Goal: Information Seeking & Learning: Learn about a topic

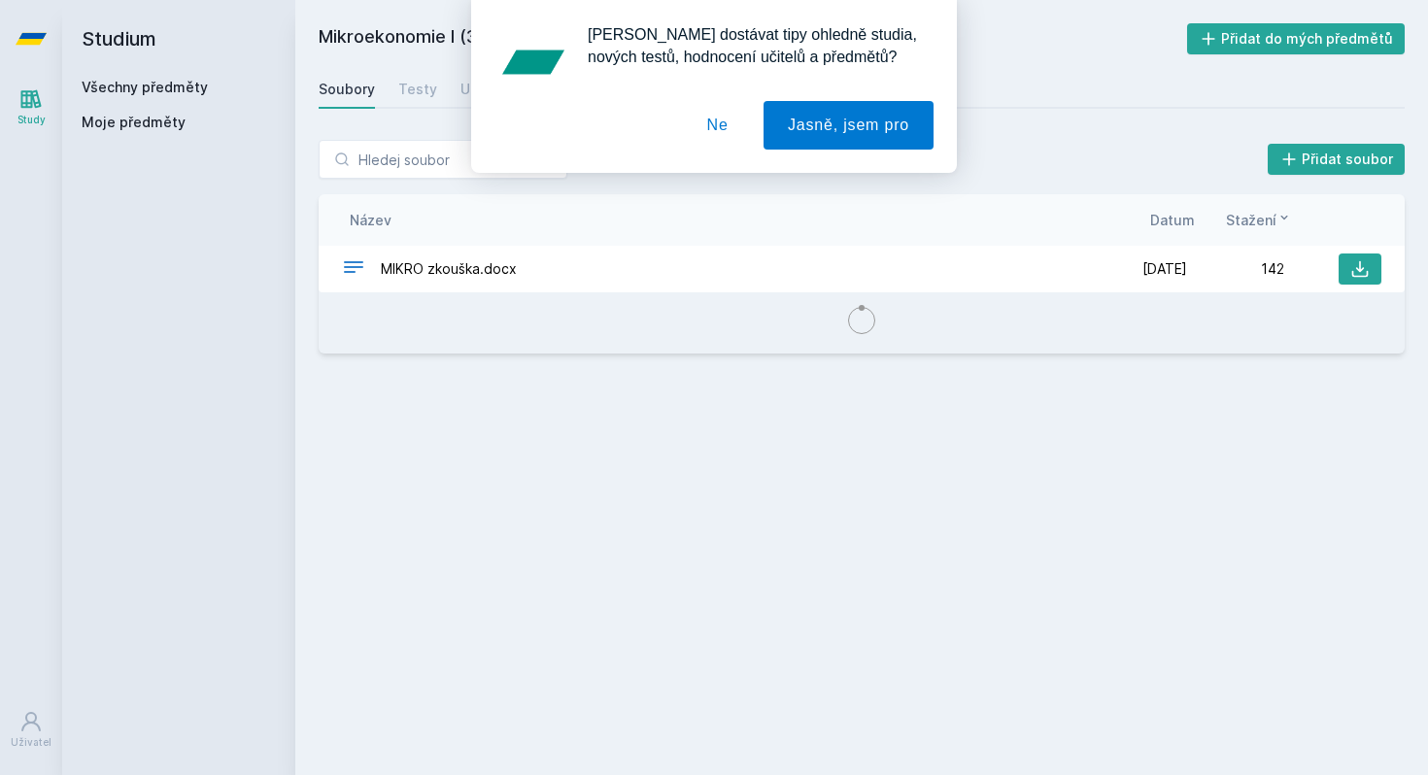
click at [152, 95] on div "[PERSON_NAME] dostávat tipy ohledně studia, nových testů, hodnocení učitelů a p…" at bounding box center [714, 86] width 1428 height 173
click at [163, 88] on div "[PERSON_NAME] dostávat tipy ohledně studia, nových testů, hodnocení učitelů a p…" at bounding box center [714, 86] width 1428 height 173
click at [704, 138] on button "Ne" at bounding box center [718, 125] width 70 height 49
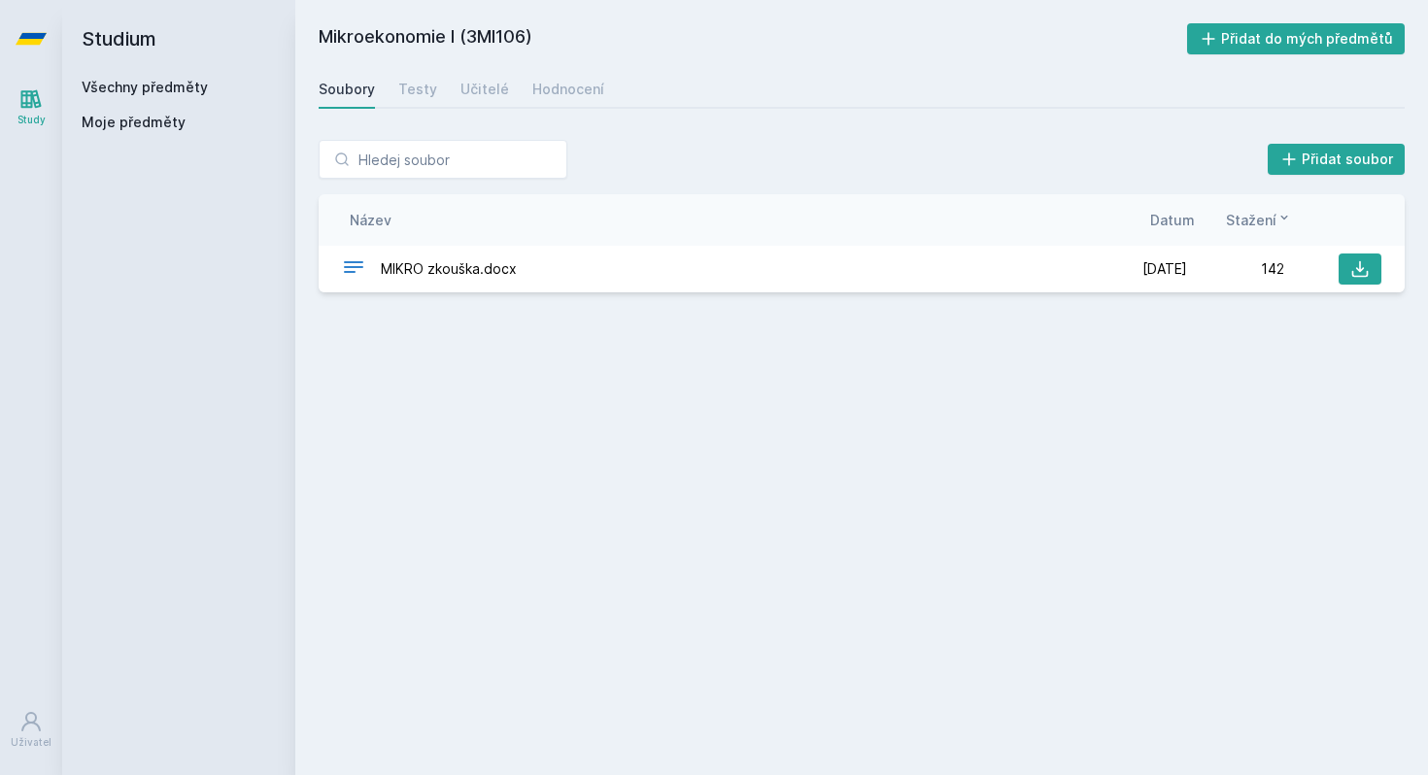
click at [145, 89] on link "Všechny předměty" at bounding box center [145, 87] width 126 height 17
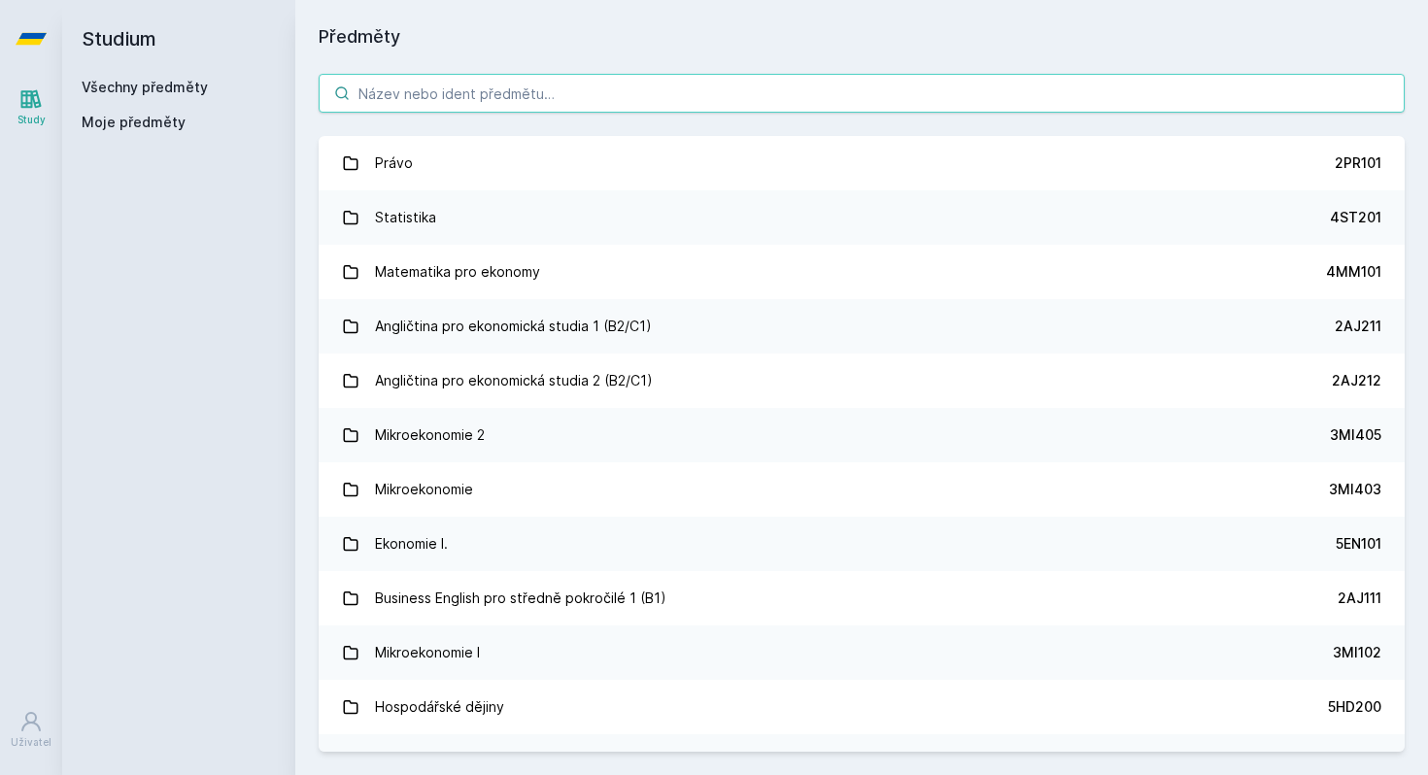
click at [466, 93] on input "search" at bounding box center [862, 93] width 1086 height 39
paste input "3PS329"
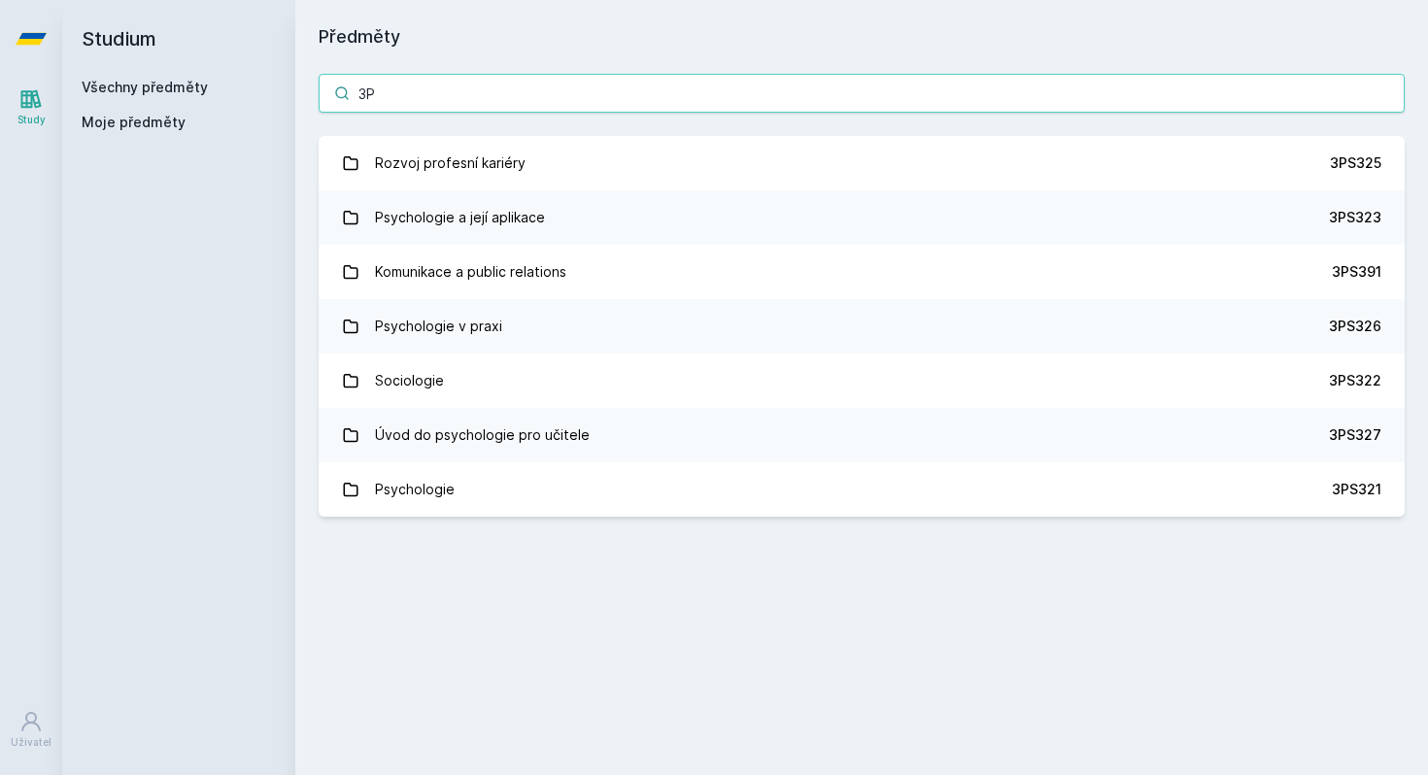
type input "3"
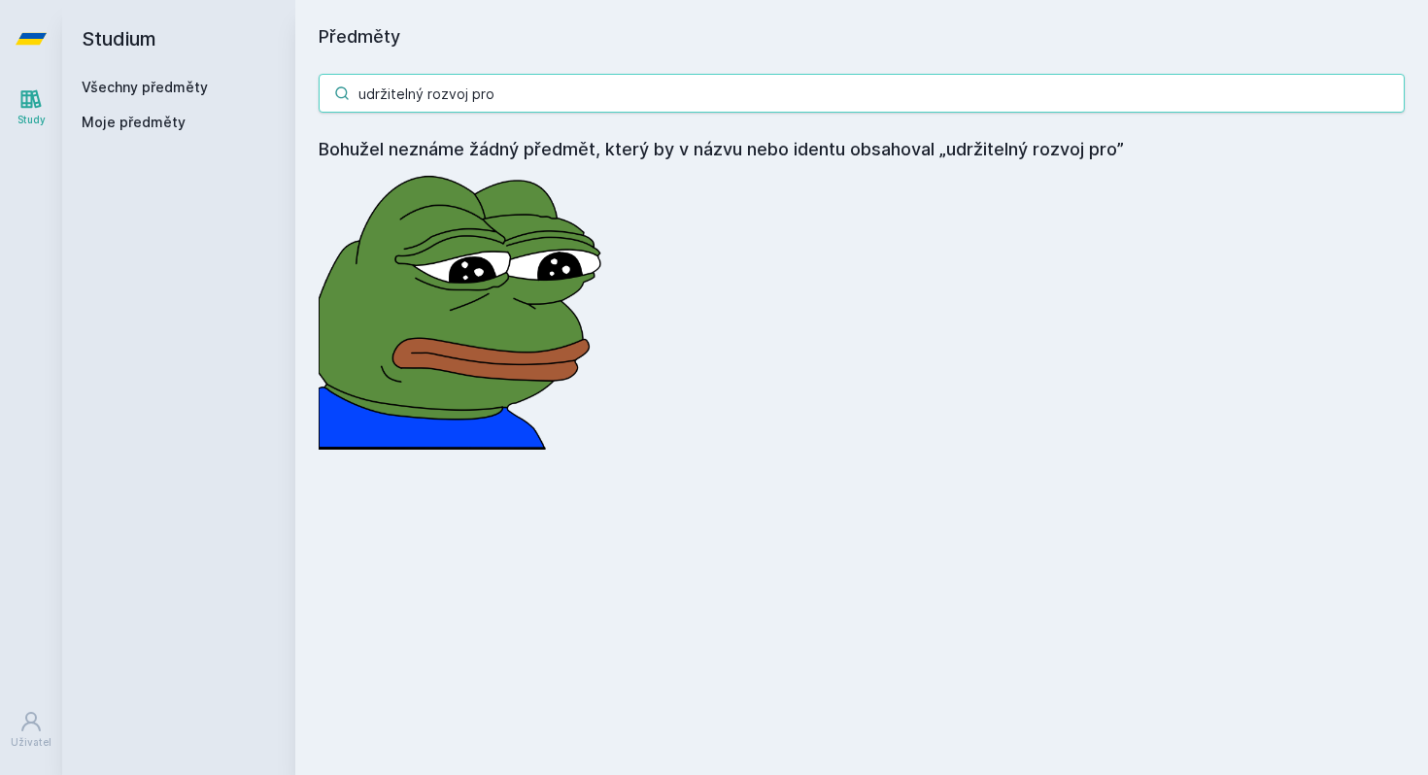
click at [1156, 103] on input "udržitelný rozvoj pro" at bounding box center [862, 93] width 1086 height 39
paste input "4ME280"
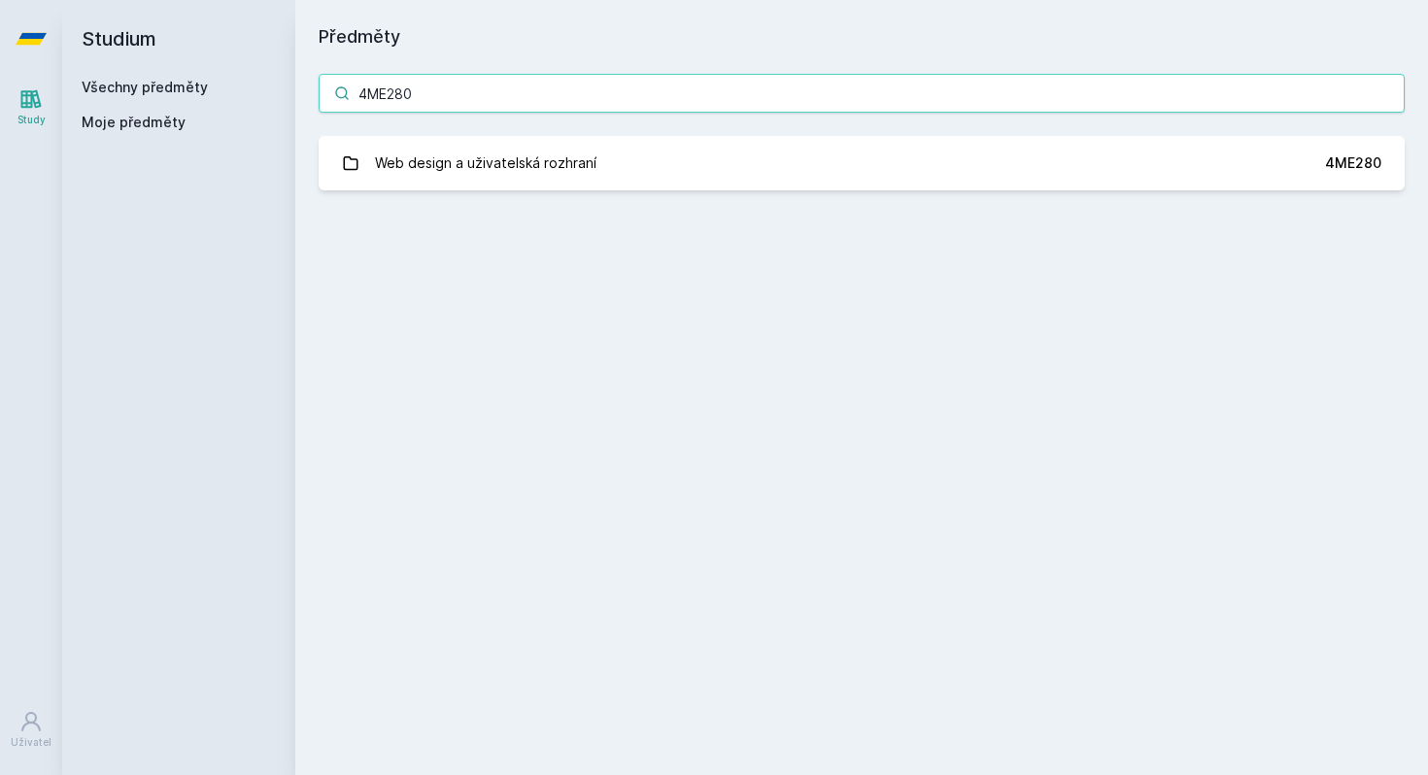
type input "4ME280"
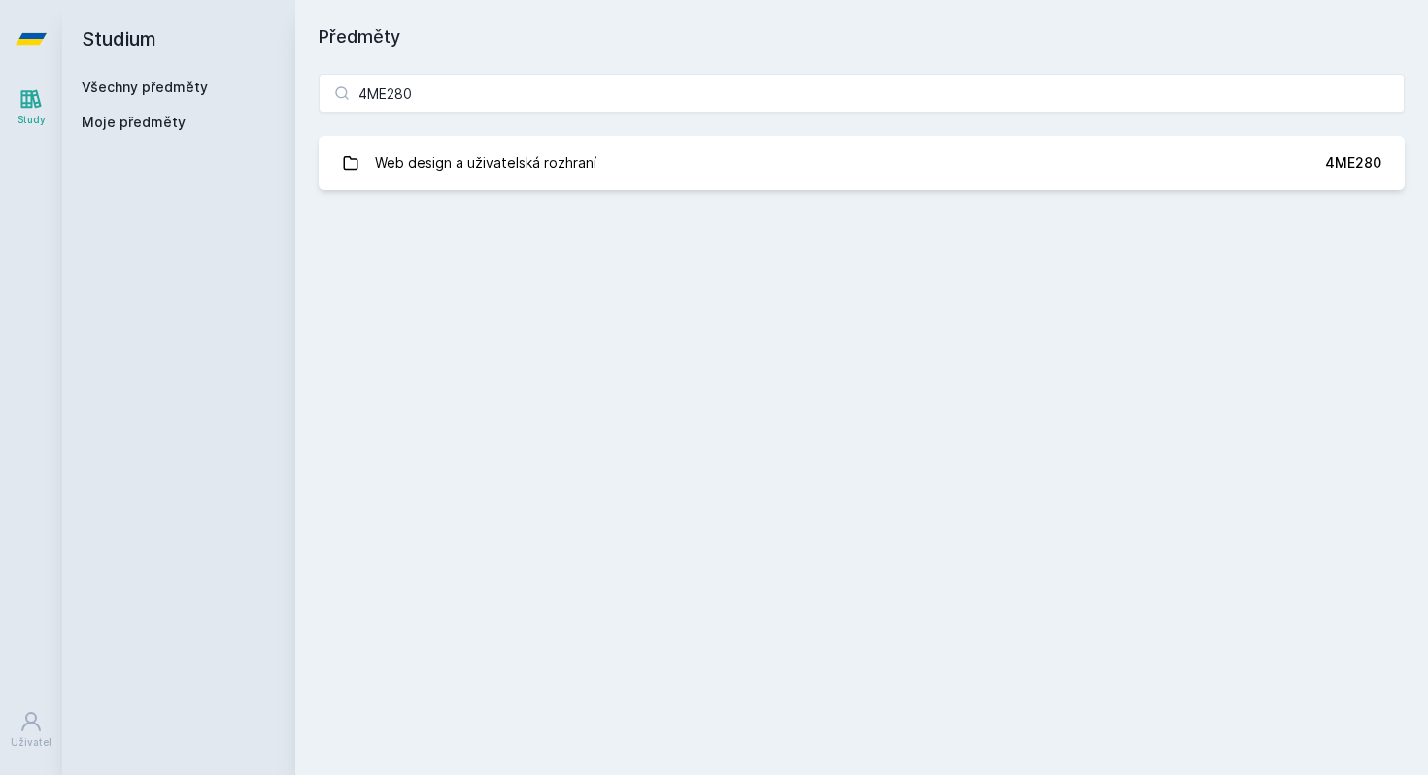
click at [1034, 190] on div "4ME280 Web design a uživatelská rozhraní 4ME280 Jejda, něco se pokazilo." at bounding box center [861, 131] width 1132 height 163
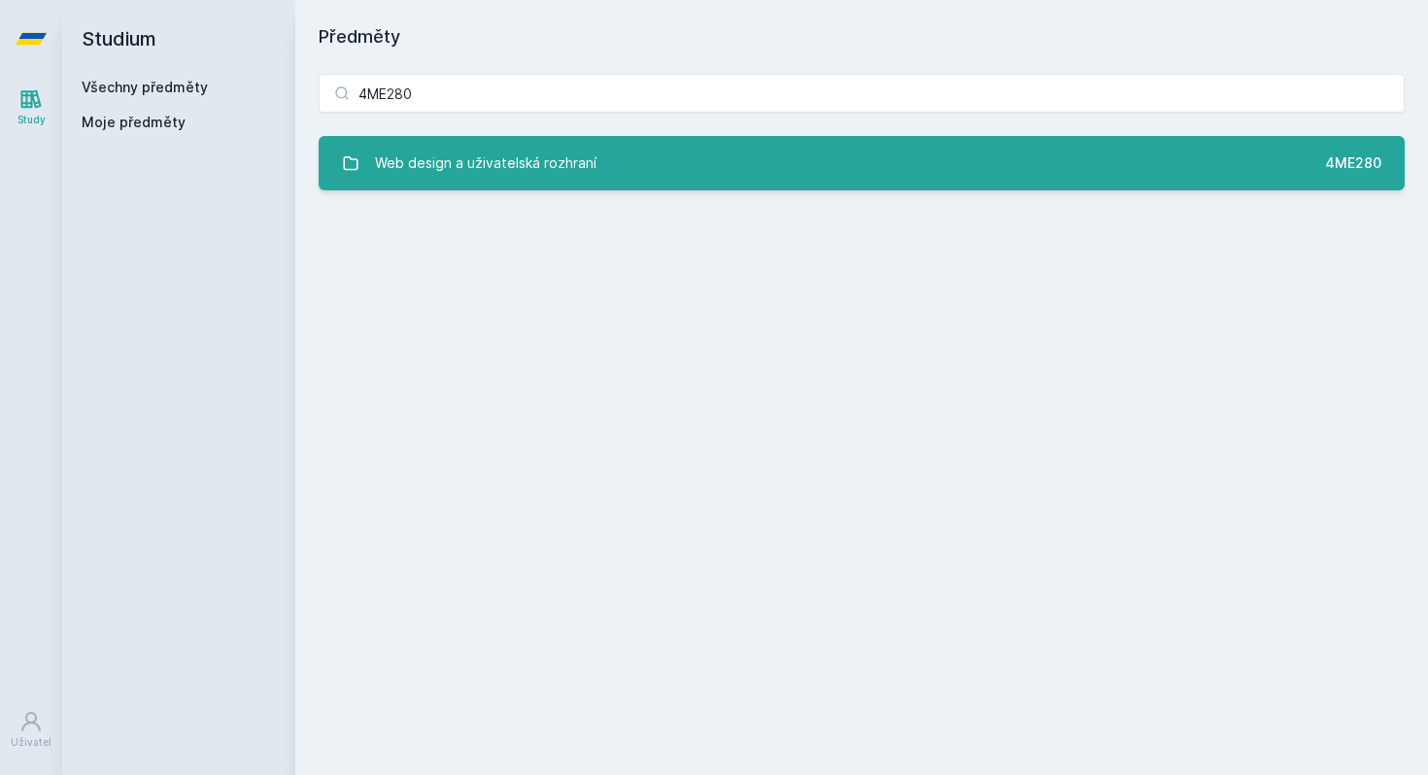
click at [1059, 159] on link "Web design a uživatelská rozhraní 4ME280" at bounding box center [862, 163] width 1086 height 54
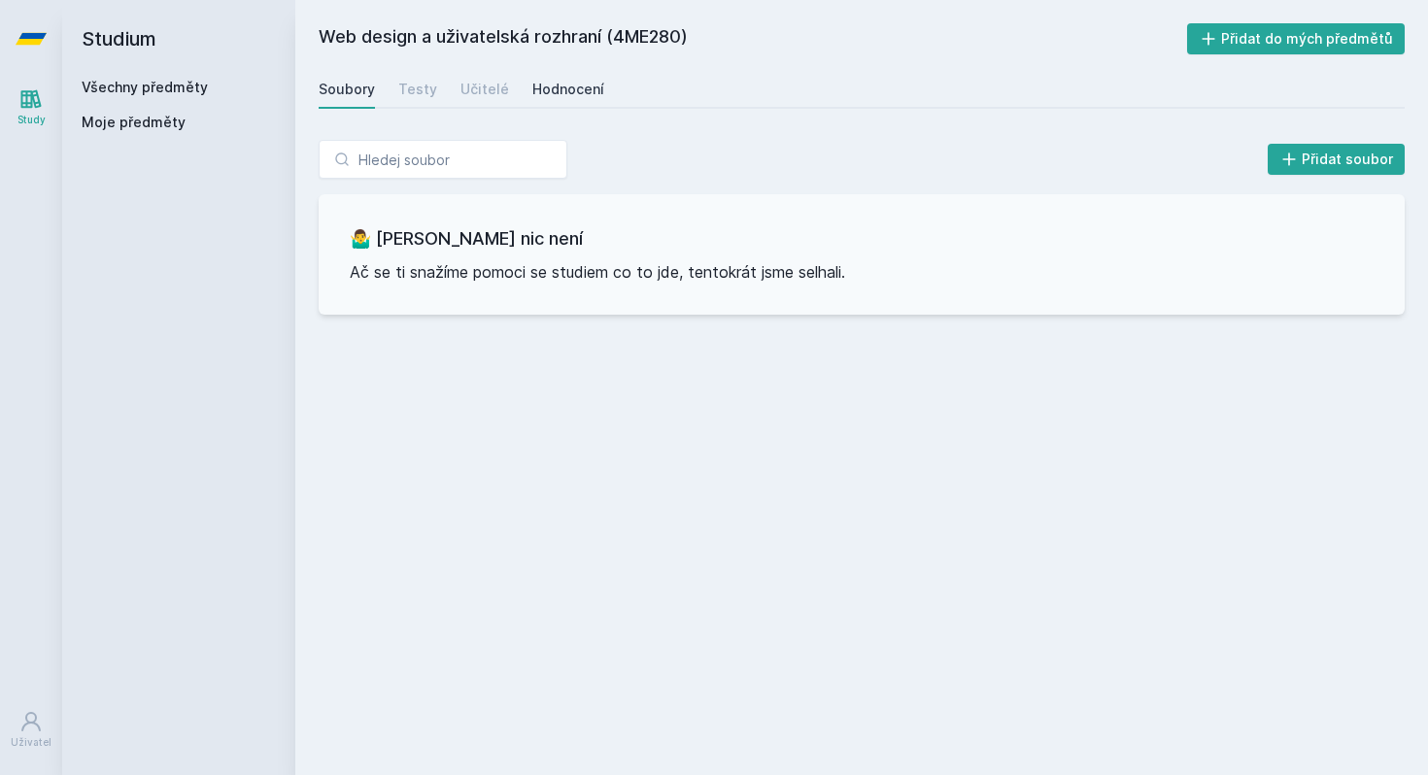
click at [588, 87] on div "Hodnocení" at bounding box center [568, 89] width 72 height 19
click at [477, 100] on link "Učitelé" at bounding box center [484, 89] width 49 height 39
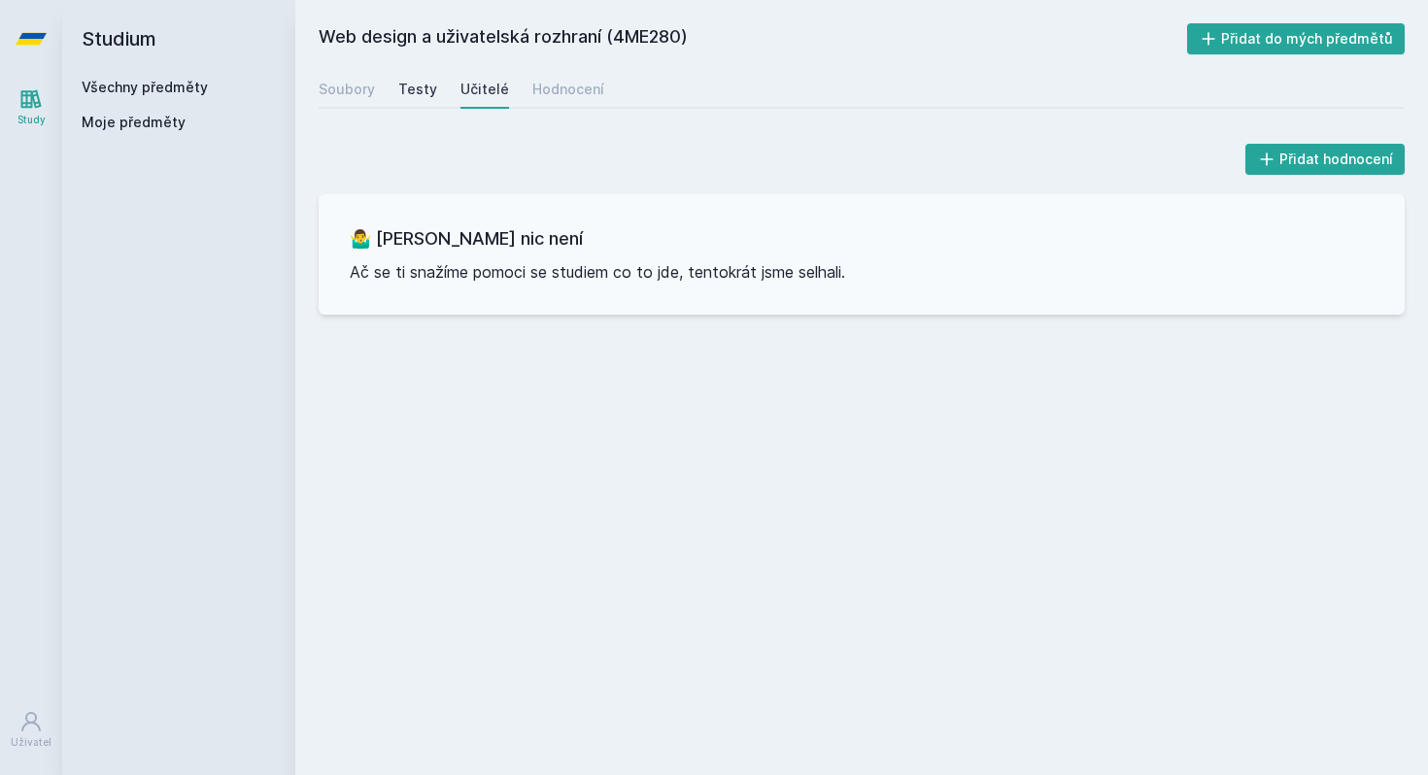
click at [425, 93] on div "Testy" at bounding box center [417, 89] width 39 height 19
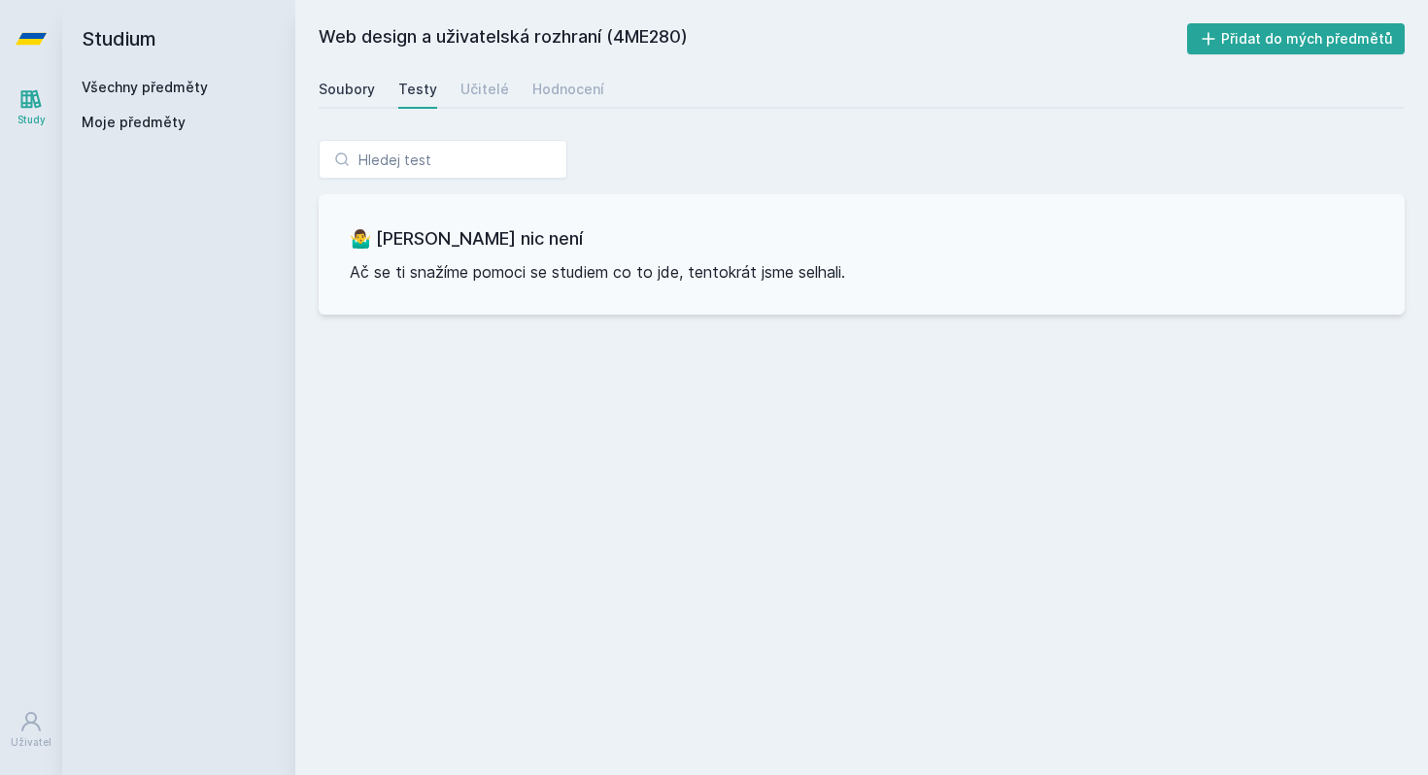
click at [350, 93] on div "Soubory" at bounding box center [347, 89] width 56 height 19
click at [176, 97] on div "Všechny předměty Moje předměty" at bounding box center [179, 109] width 194 height 62
click at [195, 83] on link "Všechny předměty" at bounding box center [145, 87] width 126 height 17
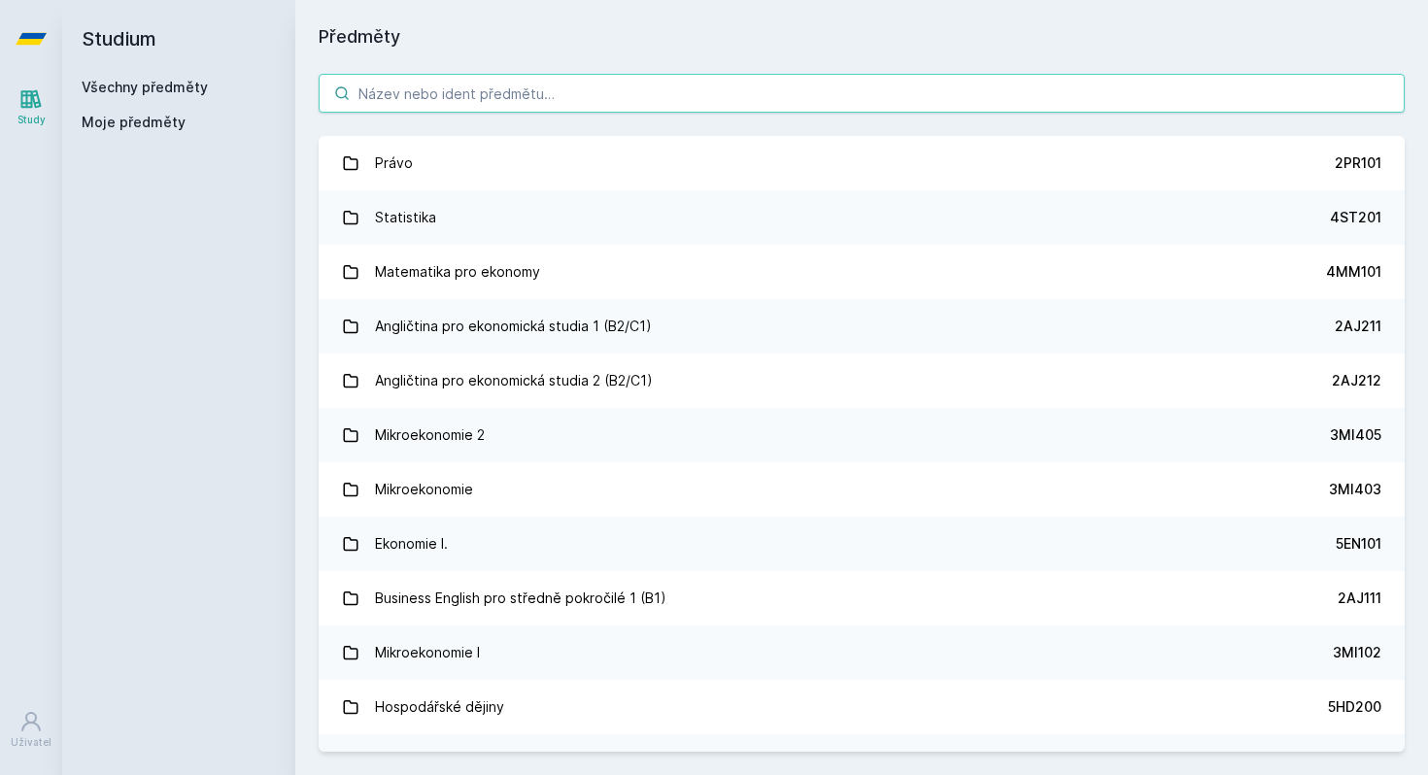
click at [411, 91] on input "search" at bounding box center [862, 93] width 1086 height 39
paste input "3LG423"
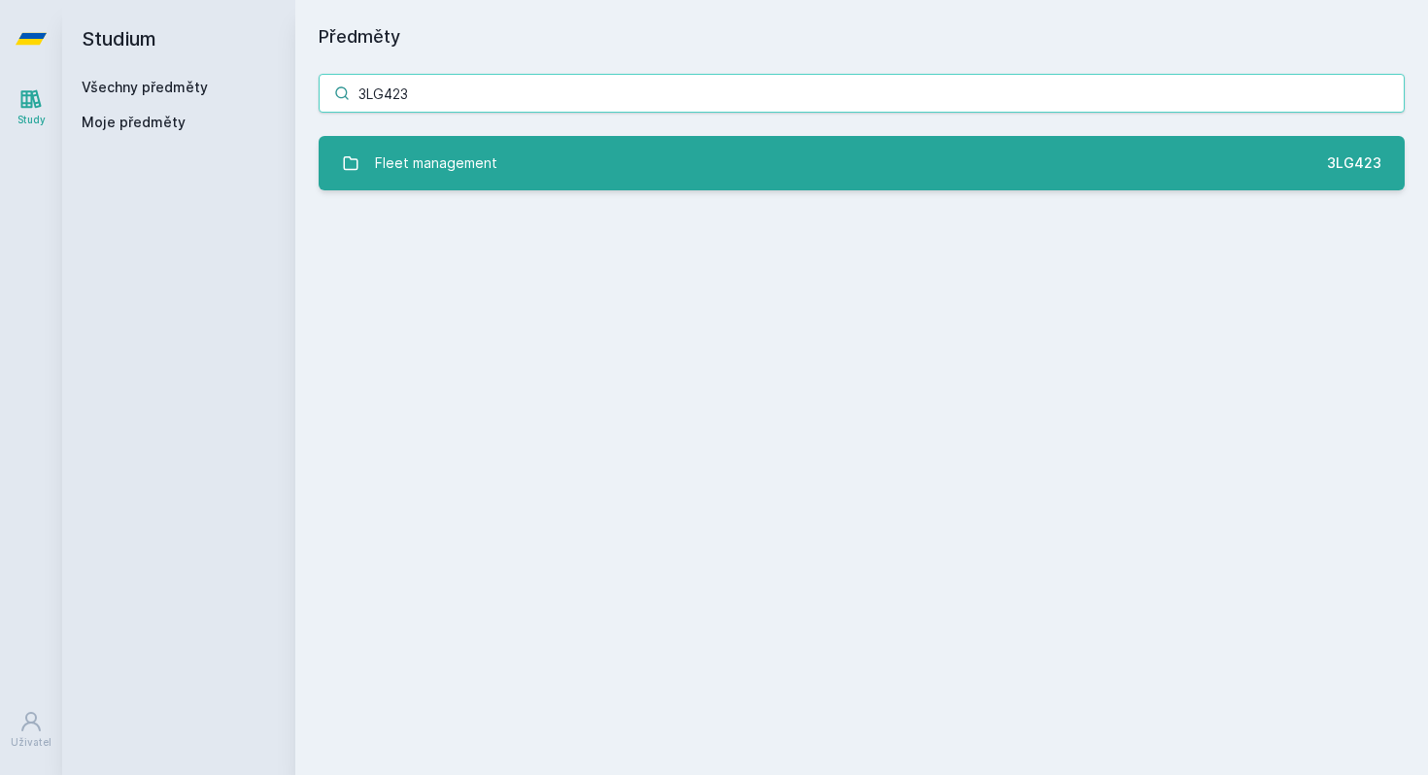
type input "3LG423"
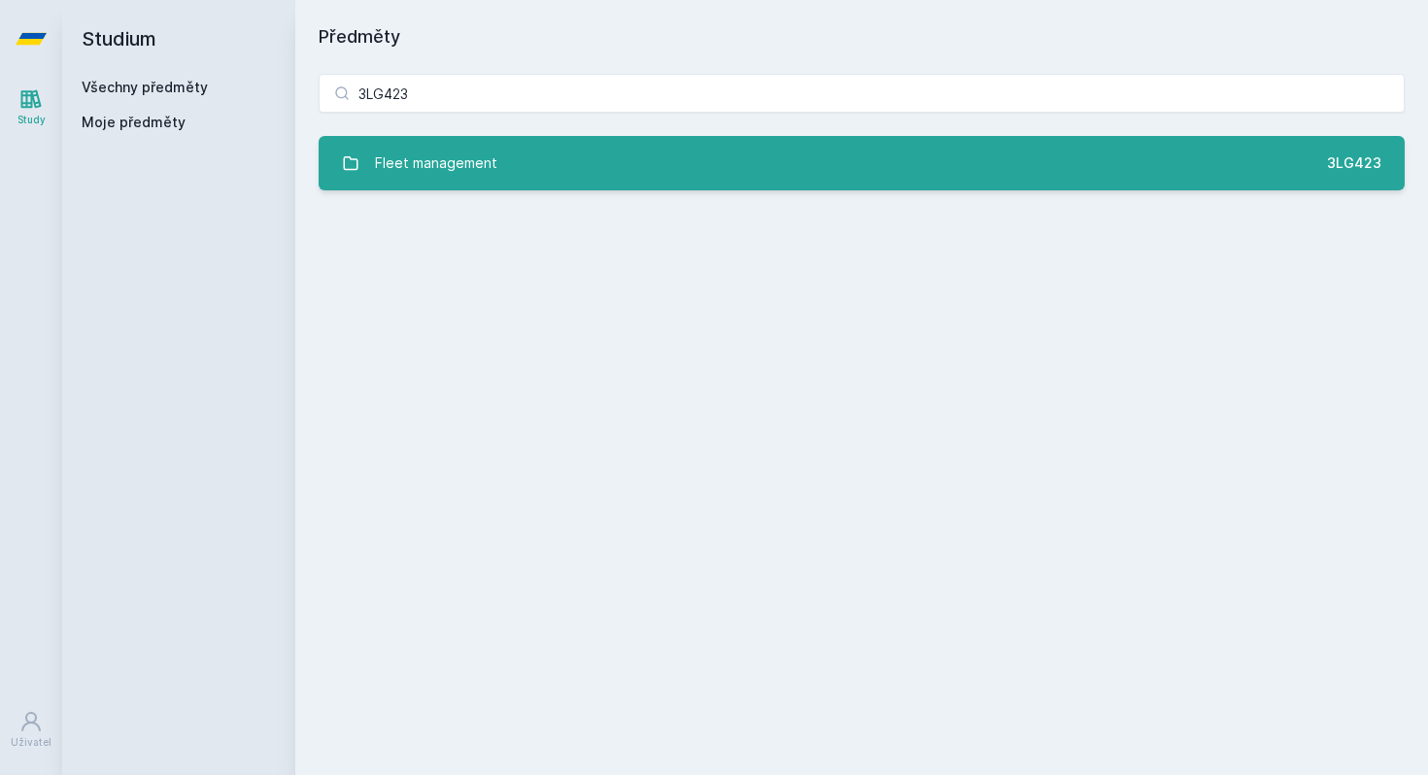
click at [438, 155] on div "Fleet management" at bounding box center [436, 163] width 122 height 39
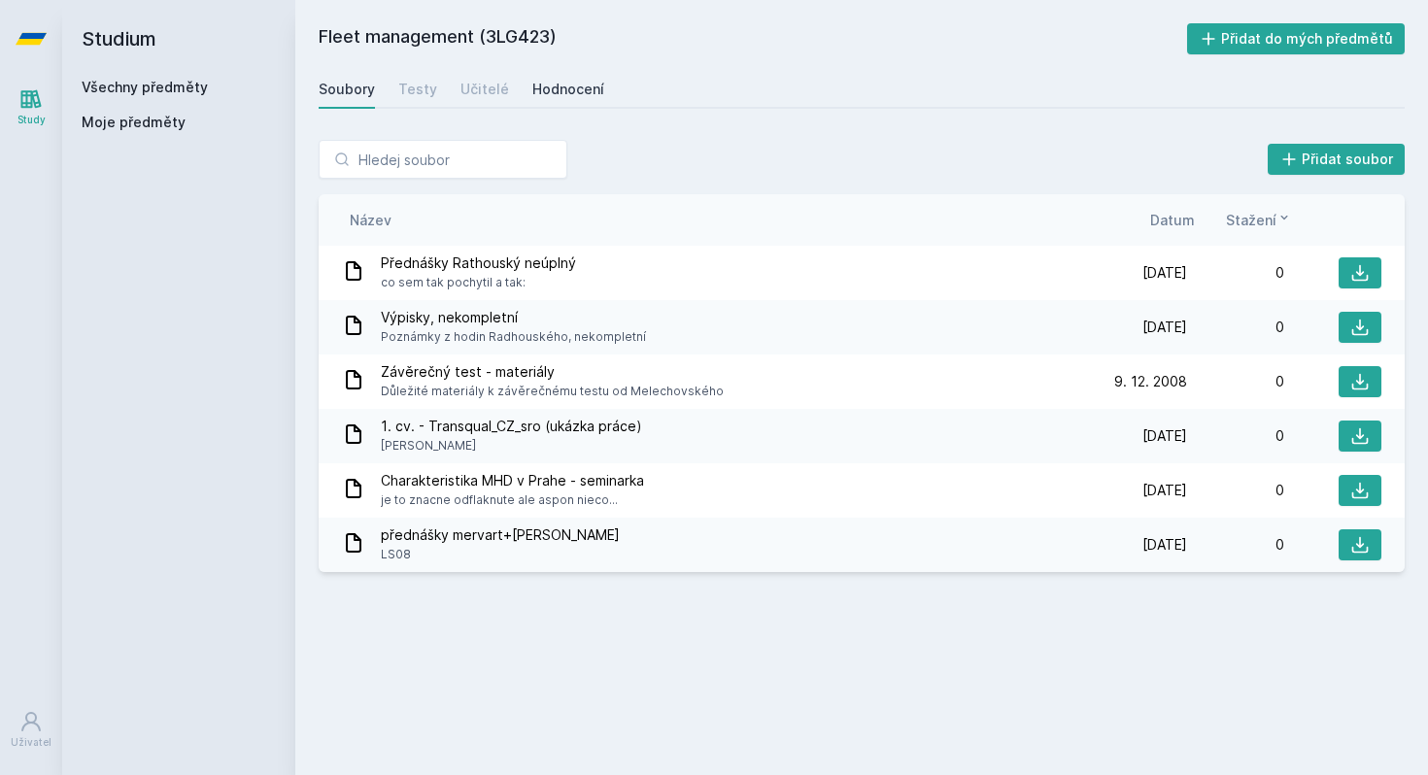
click at [560, 84] on div "Hodnocení" at bounding box center [568, 89] width 72 height 19
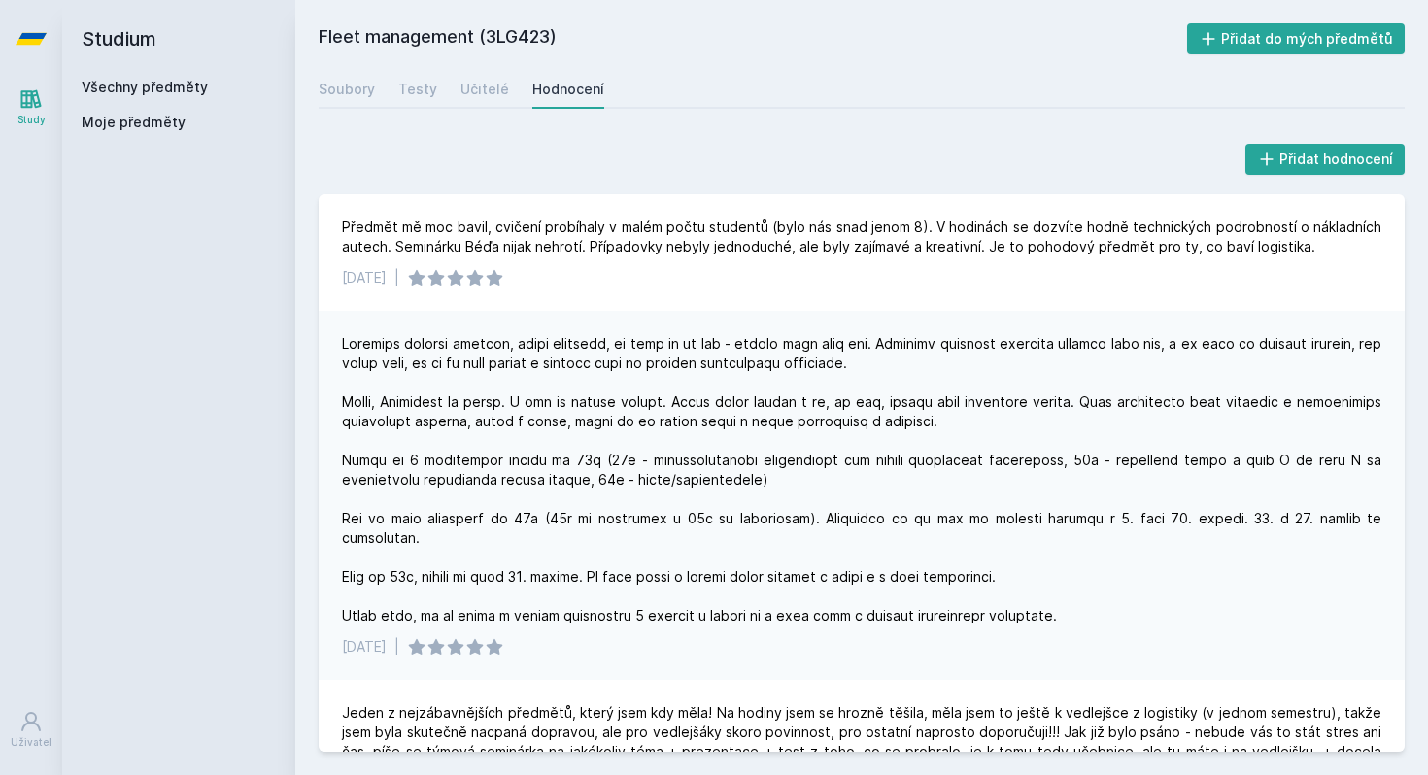
click at [195, 88] on link "Všechny předměty" at bounding box center [145, 87] width 126 height 17
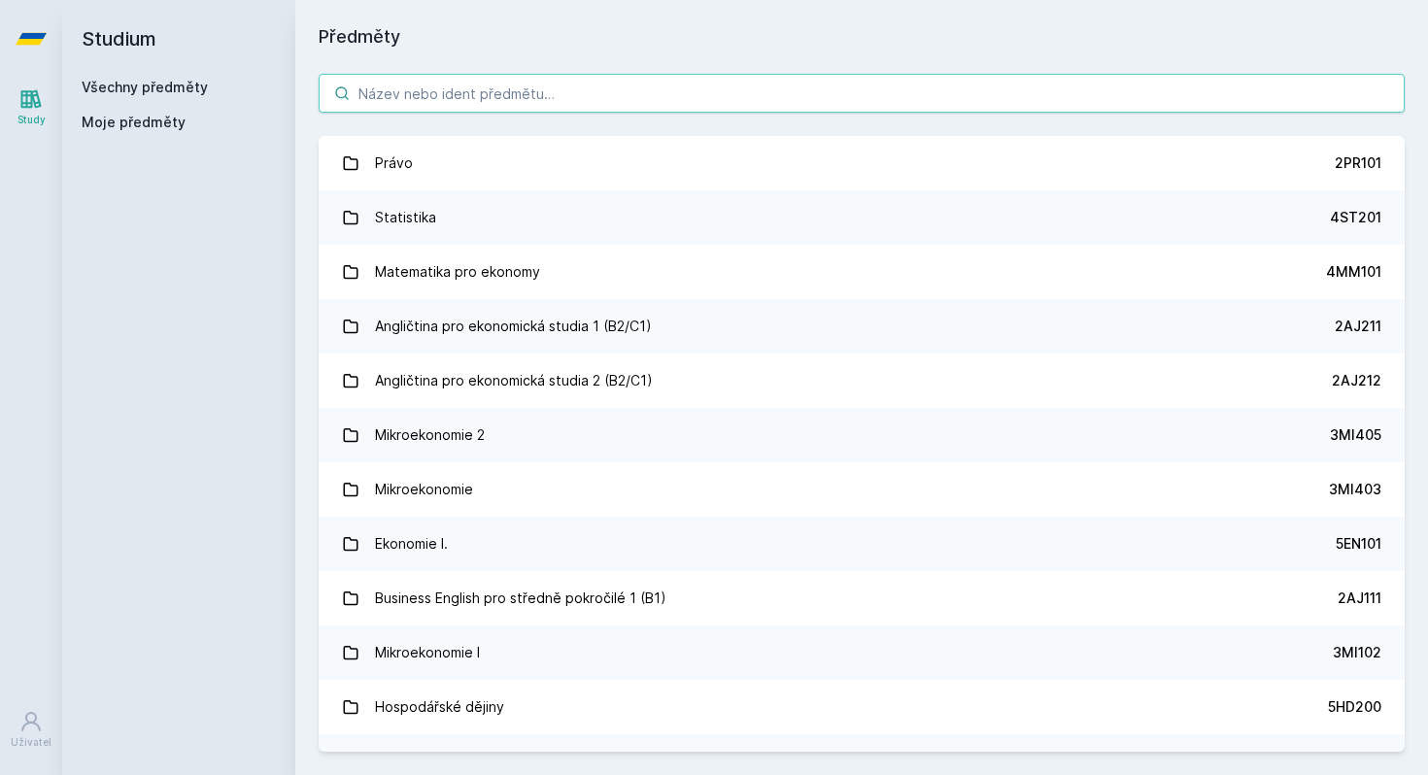
click at [412, 88] on input "search" at bounding box center [862, 93] width 1086 height 39
paste input "1DP049"
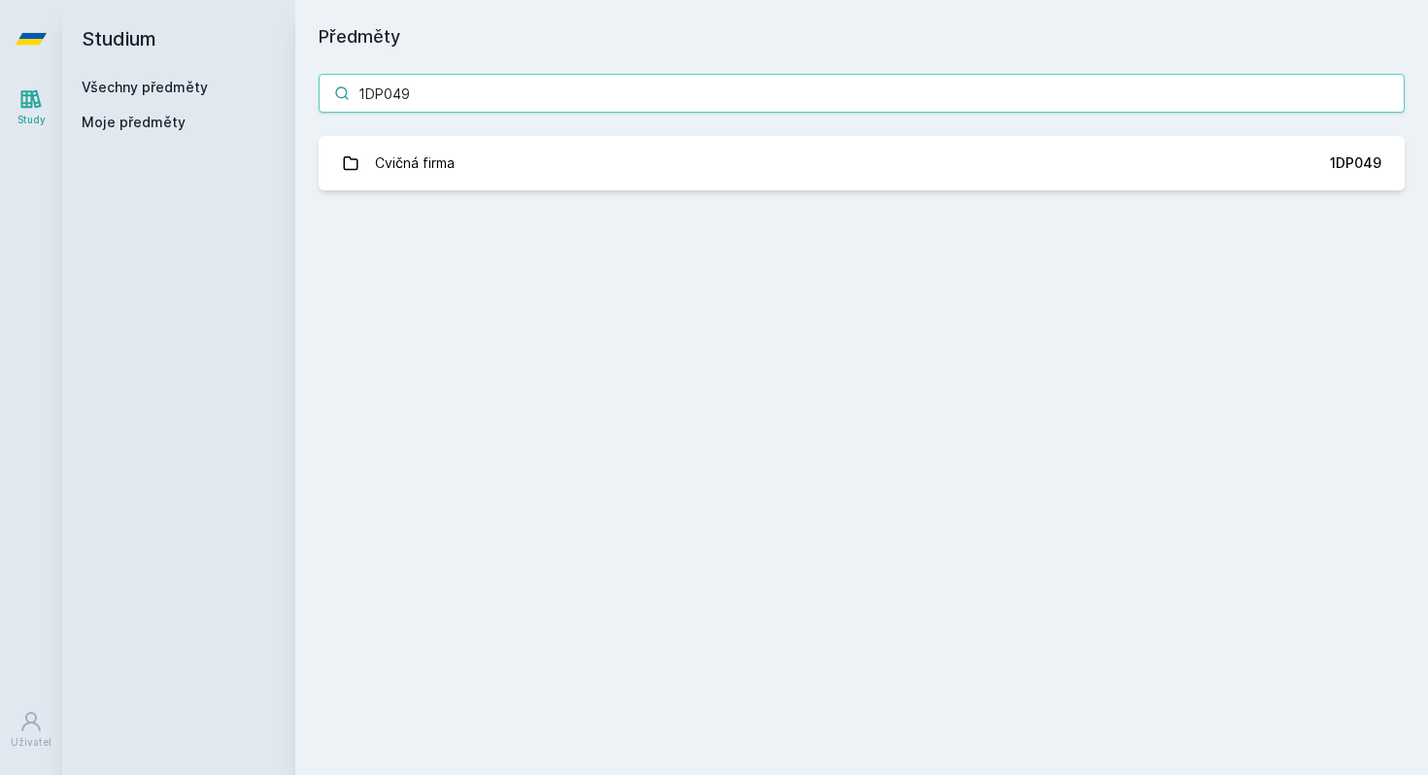
type input "1DP049"
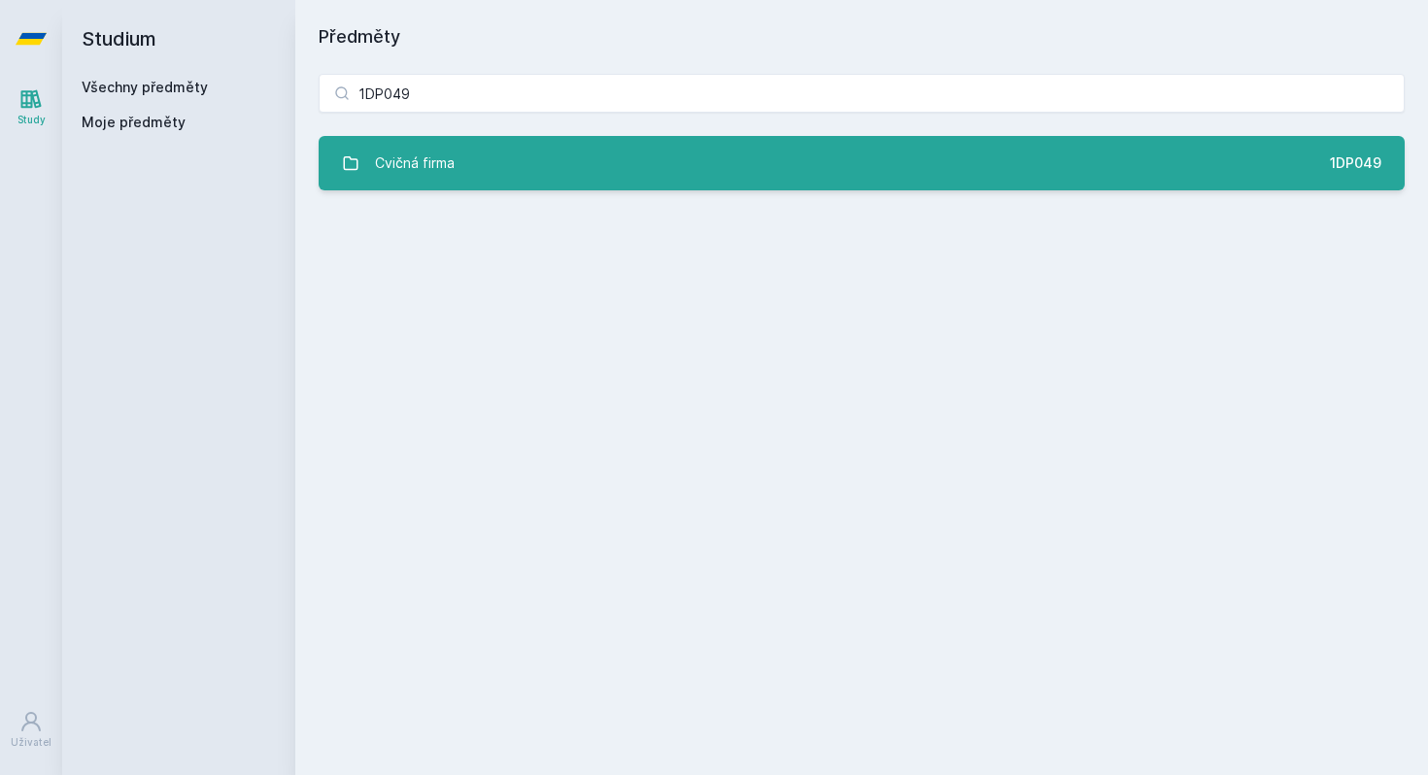
click at [409, 145] on div "Cvičná firma" at bounding box center [415, 163] width 80 height 39
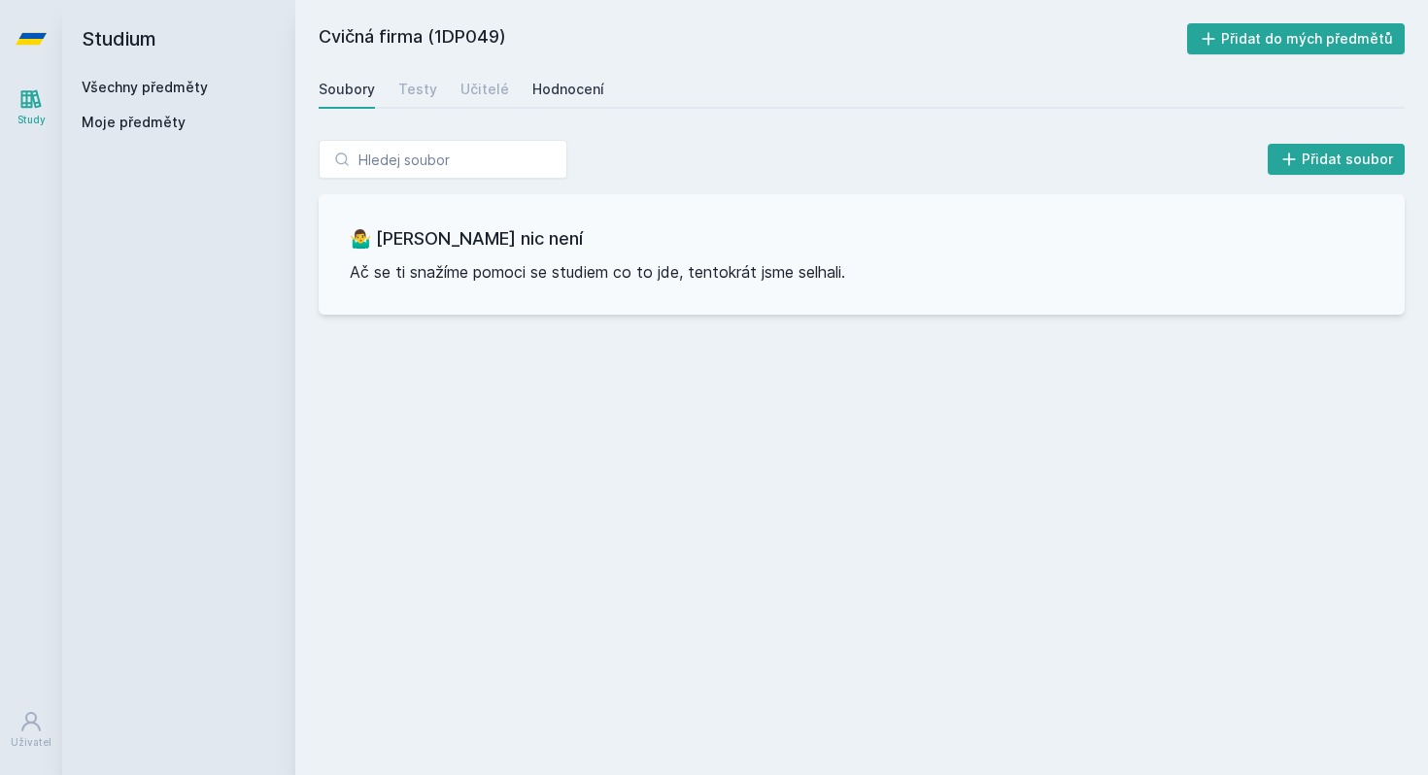
click at [568, 81] on div "Hodnocení" at bounding box center [568, 89] width 72 height 19
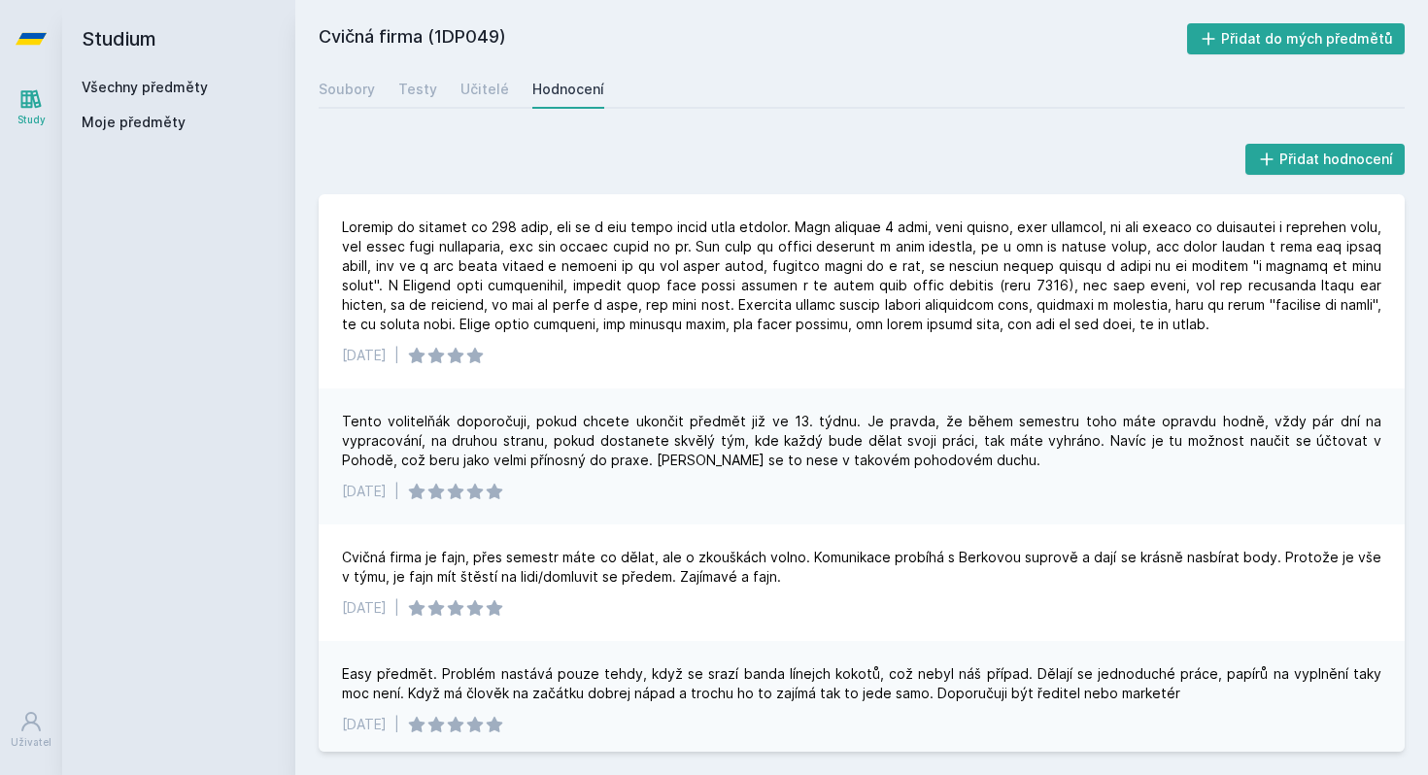
click at [190, 74] on h2 "Studium" at bounding box center [179, 39] width 194 height 78
click at [185, 79] on link "Všechny předměty" at bounding box center [145, 87] width 126 height 17
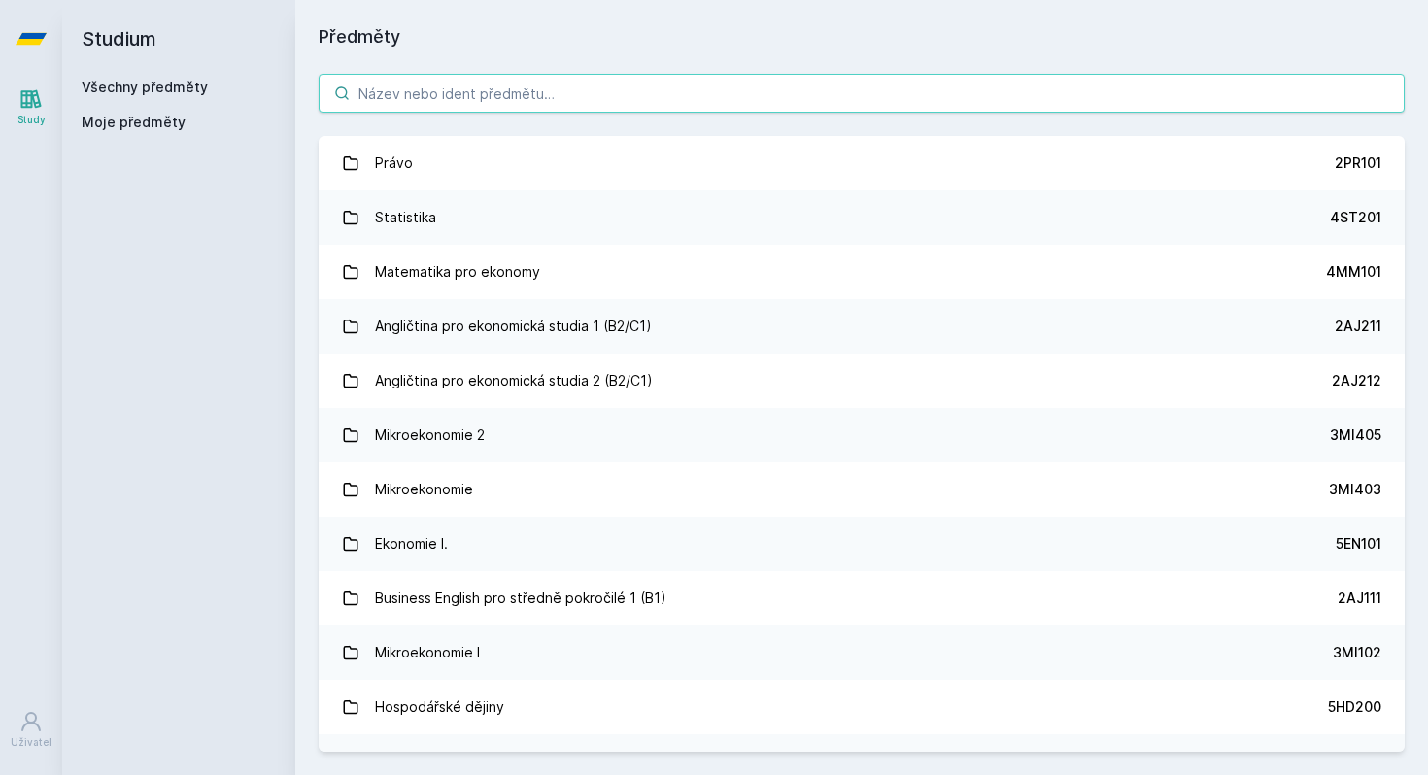
click at [455, 87] on input "search" at bounding box center [862, 93] width 1086 height 39
paste input "5FI430"
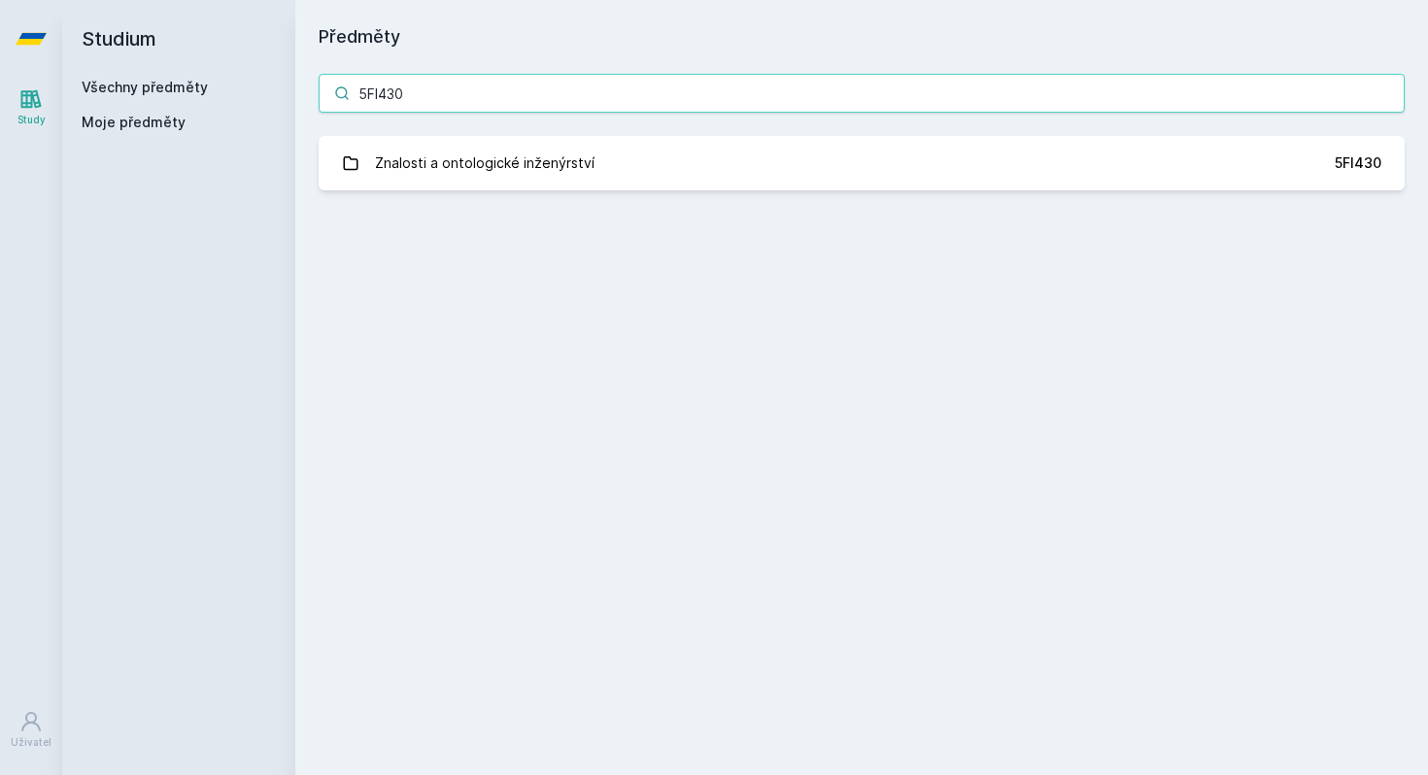
type input "5FI430"
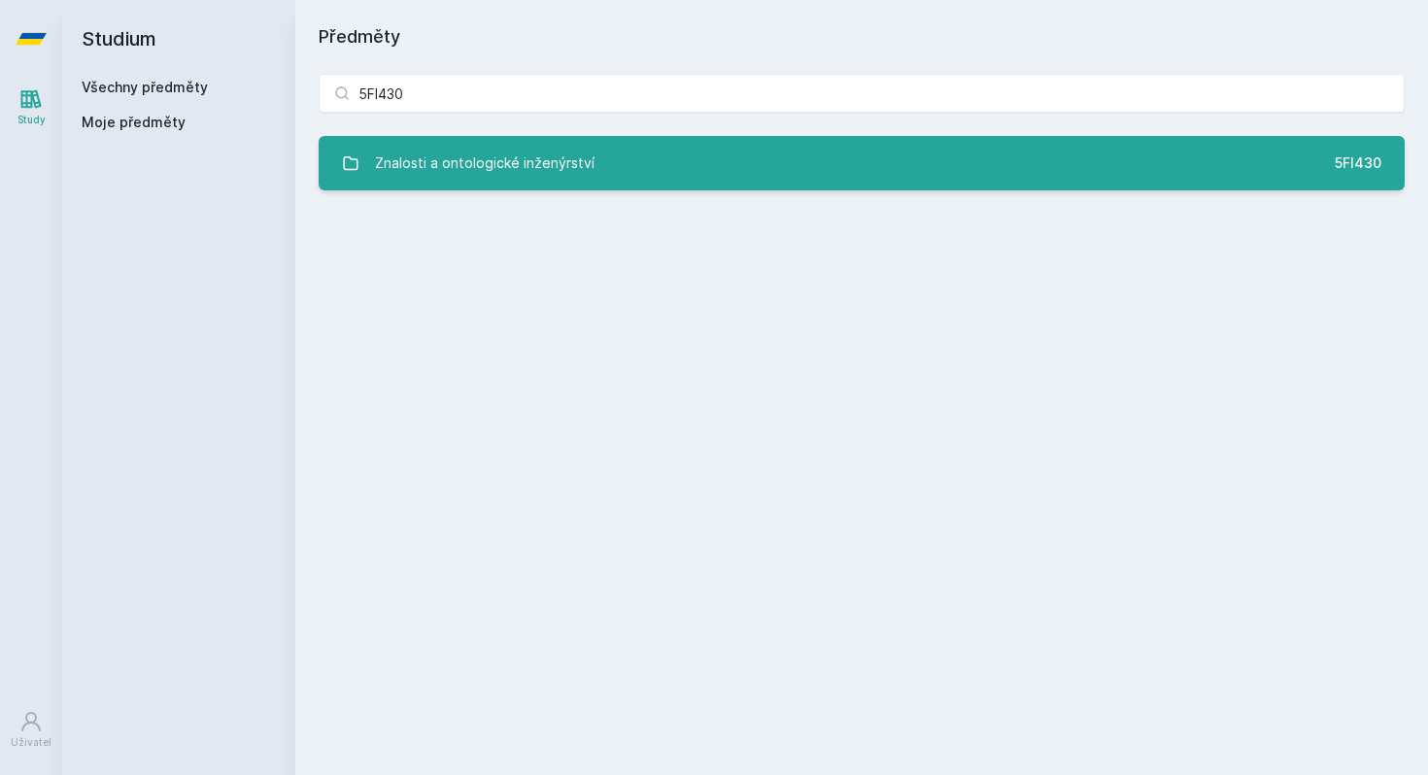
click at [538, 186] on link "Znalosti a ontologické inženýrství 5FI430" at bounding box center [862, 163] width 1086 height 54
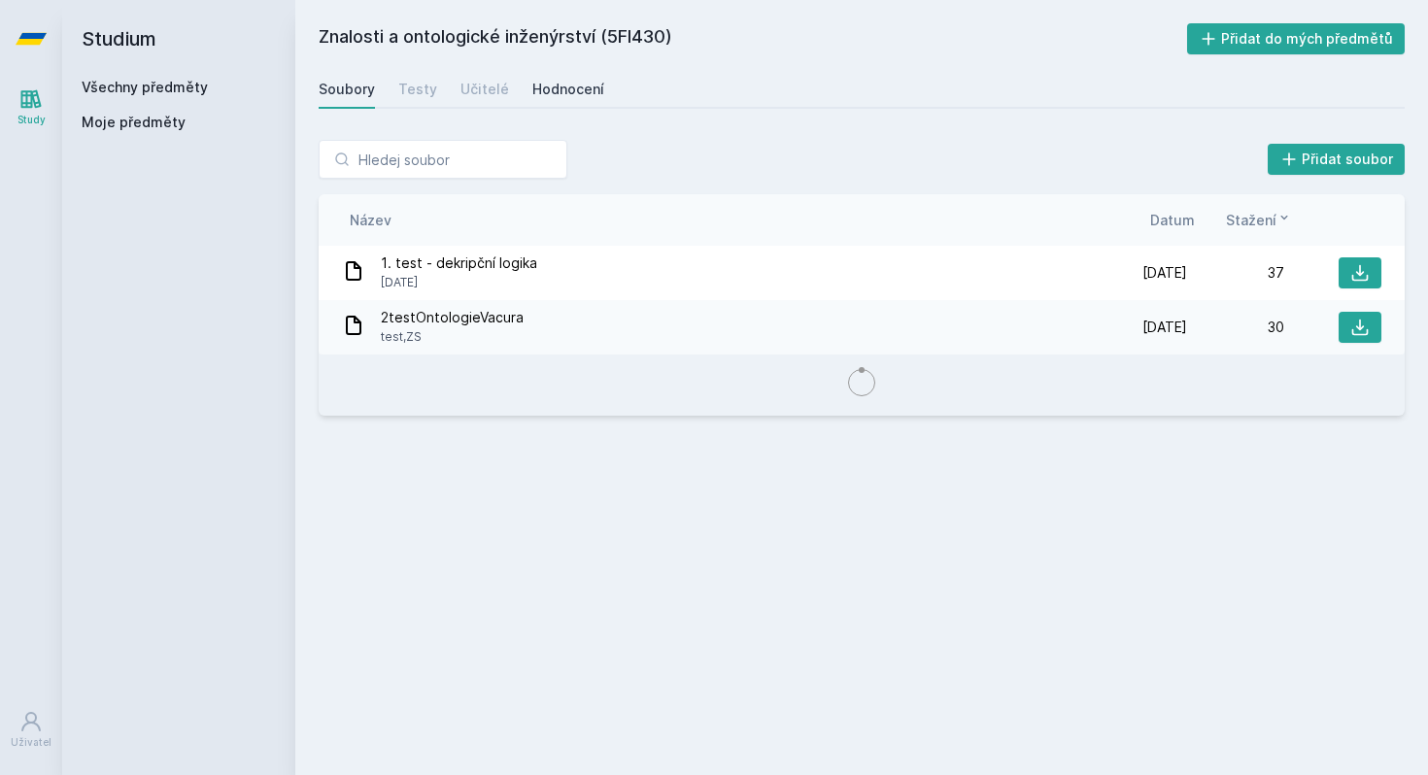
click at [544, 96] on div "Hodnocení" at bounding box center [568, 89] width 72 height 19
